Goal: Communication & Community: Answer question/provide support

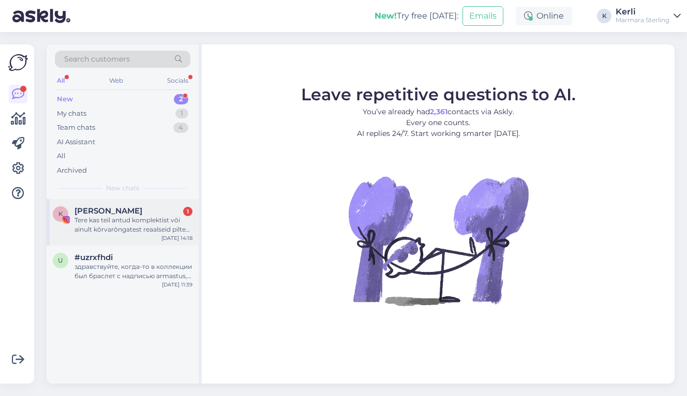
click at [112, 219] on div "Tere kas teil antud komplektist või ainult kõrvarõngatest reaalseid pilte pole?…" at bounding box center [133, 225] width 118 height 19
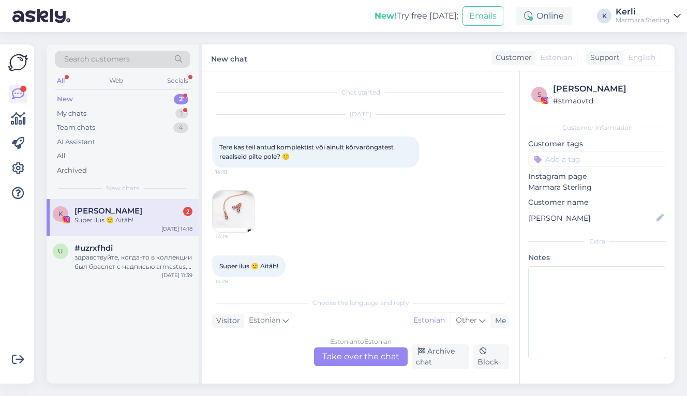
scroll to position [6, 0]
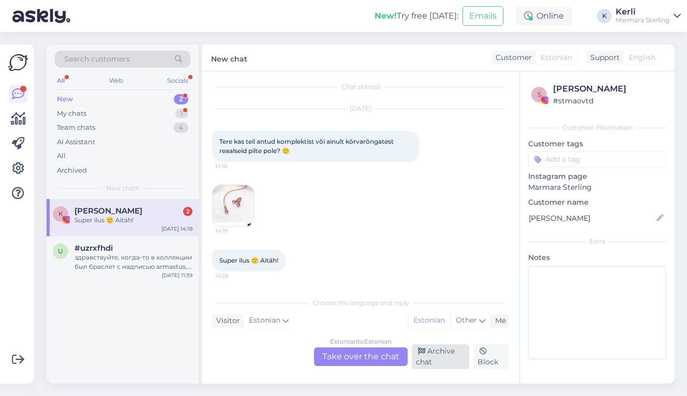
click at [418, 354] on icon at bounding box center [421, 351] width 7 height 7
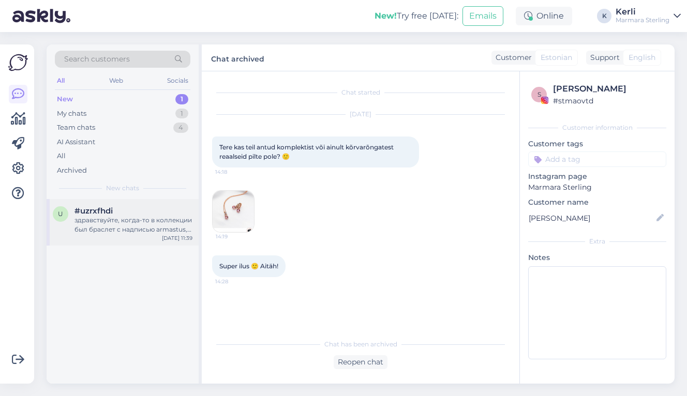
click at [103, 235] on div "u #uzrxfhdi здравствуйте, когда-то в коллекции был браслет с надписью armastus,…" at bounding box center [123, 222] width 152 height 47
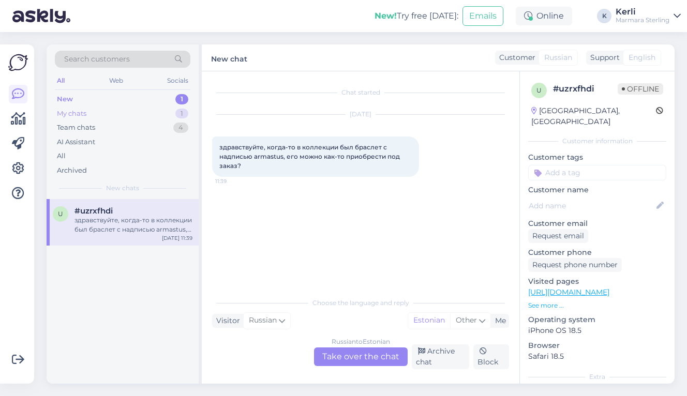
click at [119, 113] on div "My chats 1" at bounding box center [122, 114] width 135 height 14
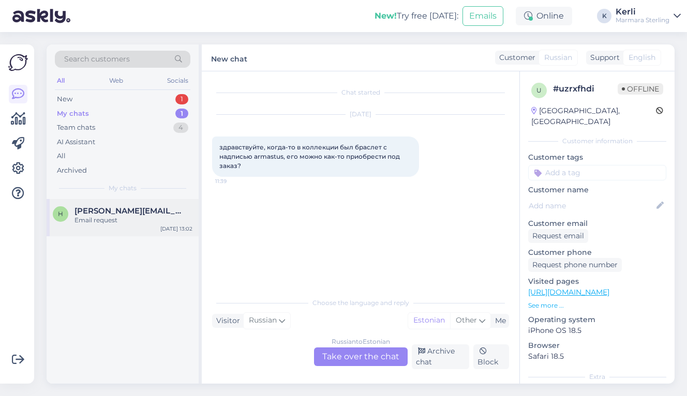
click at [134, 206] on span "[PERSON_NAME][EMAIL_ADDRESS][DOMAIN_NAME]" at bounding box center [128, 210] width 108 height 9
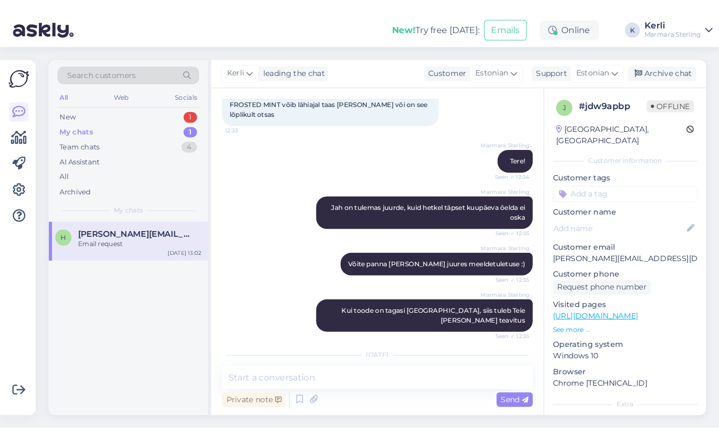
scroll to position [1646, 0]
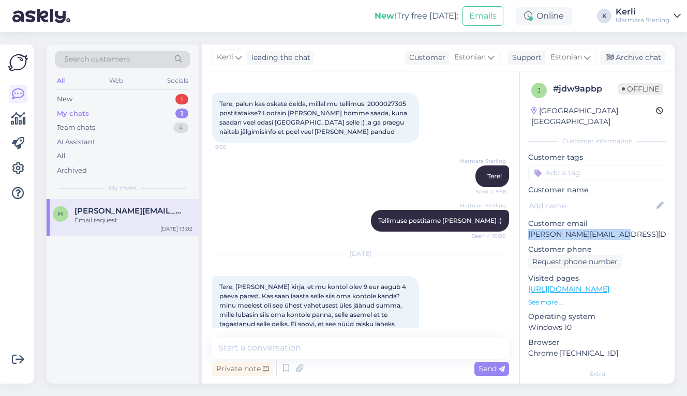
drag, startPoint x: 528, startPoint y: 223, endPoint x: 638, endPoint y: 222, distance: 109.6
click at [638, 229] on p "[PERSON_NAME][EMAIL_ADDRESS][DOMAIN_NAME]" at bounding box center [597, 234] width 138 height 11
copy p "[PERSON_NAME][EMAIL_ADDRESS][DOMAIN_NAME]"
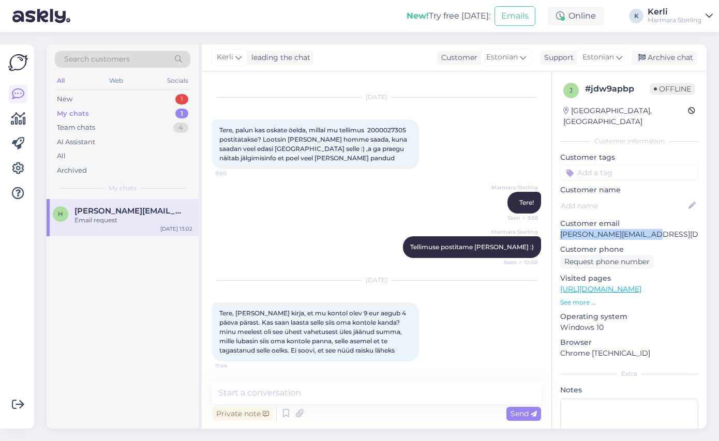
scroll to position [1601, 0]
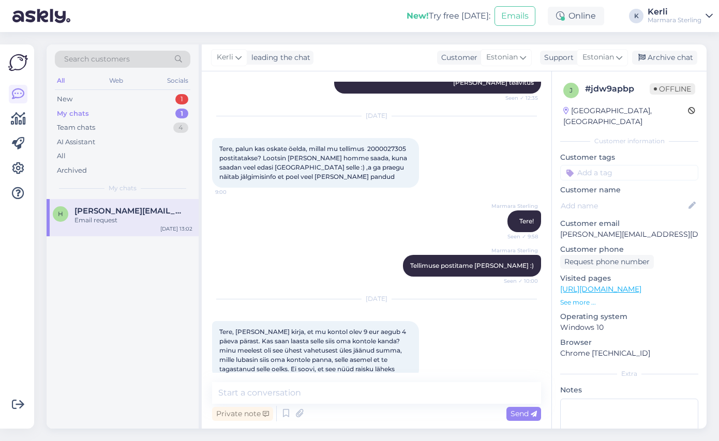
click at [371, 266] on div "Marmara Sterling Tellimuse postitame [PERSON_NAME] :) Seen ✓ 10:00" at bounding box center [376, 266] width 329 height 44
click at [307, 393] on textarea at bounding box center [376, 393] width 329 height 22
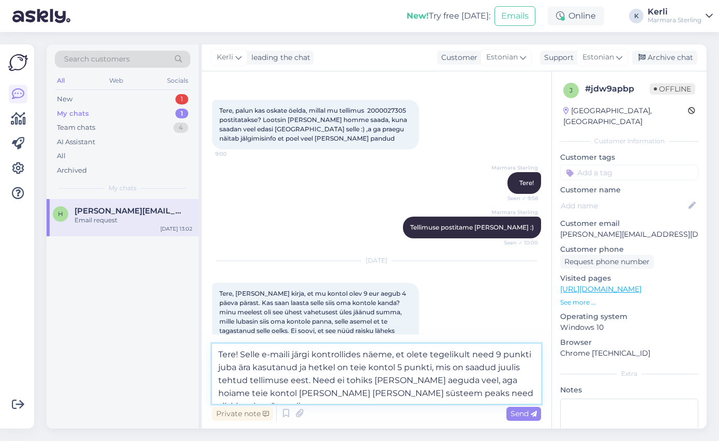
scroll to position [1646, 0]
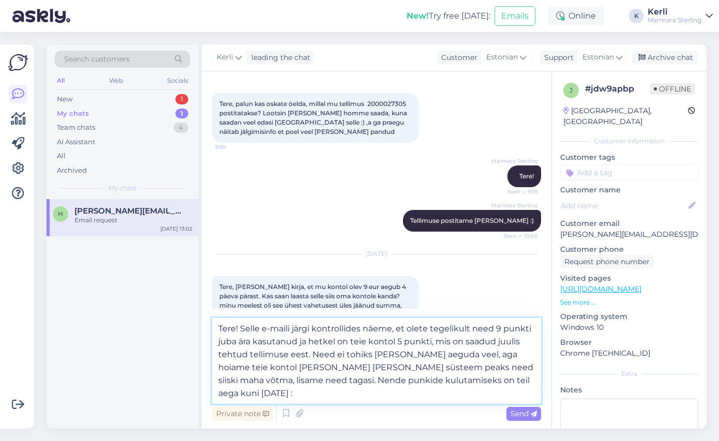
type textarea "Tere! Selle e-maili järgi kontrollides näeme, et olete tegelikult need 9 punkti…"
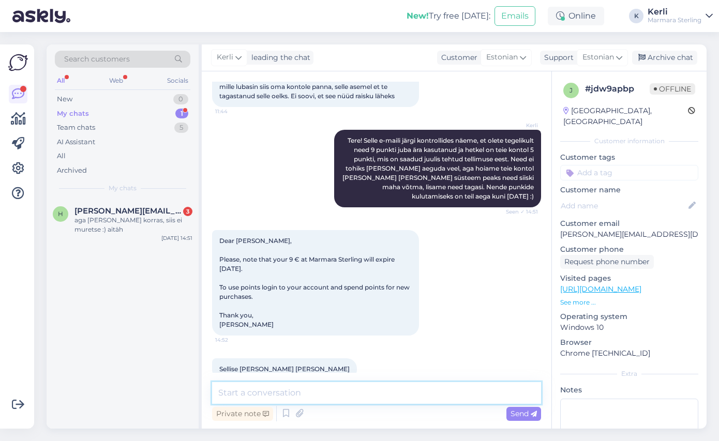
scroll to position [1919, 0]
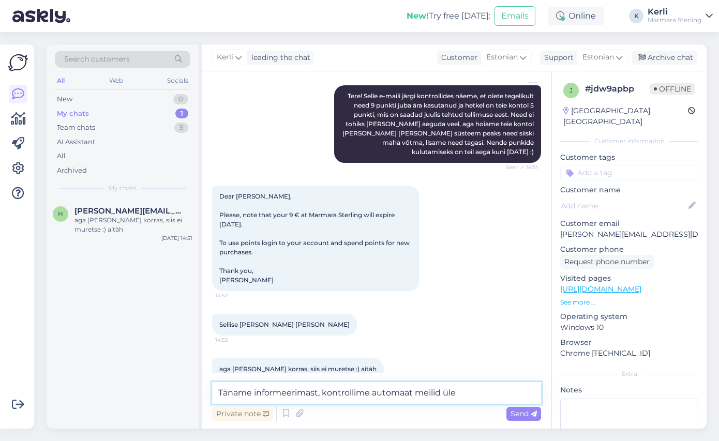
type textarea "Täname informeerimast, kontrollime automaat meilid üle!"
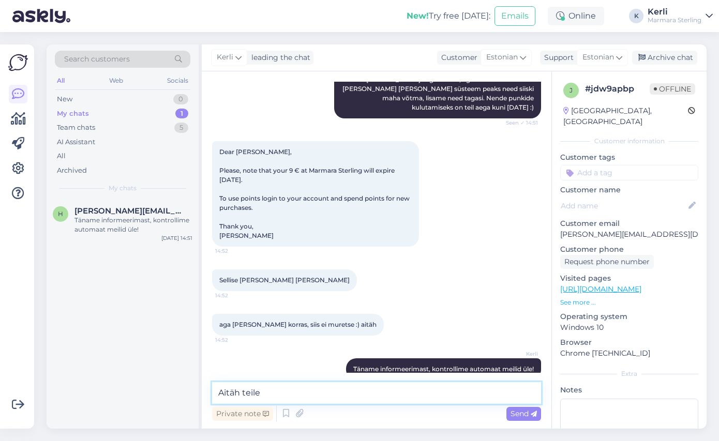
type textarea "Aitäh teile!"
